Goal: Information Seeking & Learning: Learn about a topic

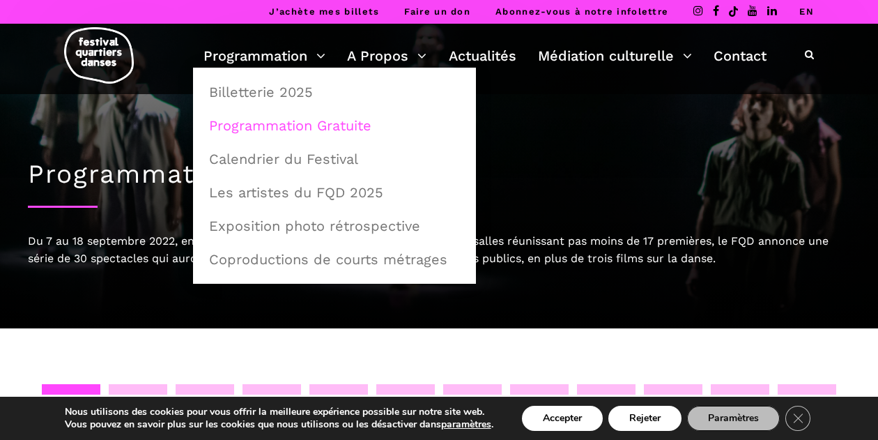
click at [289, 124] on link "Programmation Gratuite" at bounding box center [335, 125] width 268 height 32
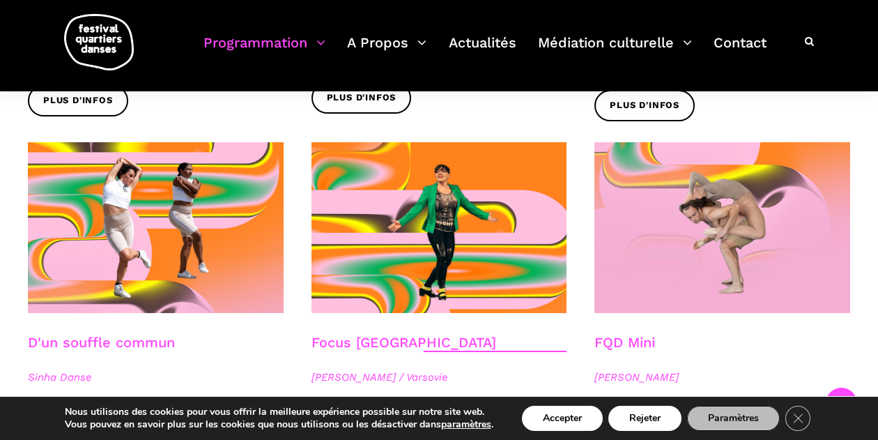
scroll to position [1488, 0]
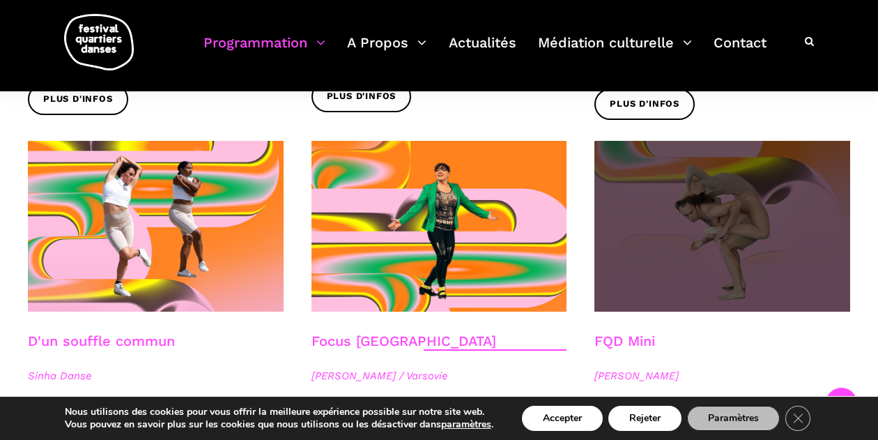
click at [704, 224] on span at bounding box center [722, 226] width 256 height 171
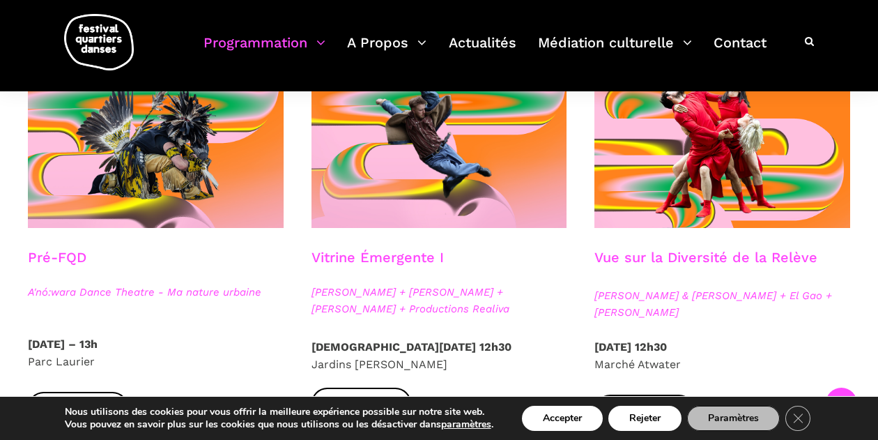
scroll to position [380, 0]
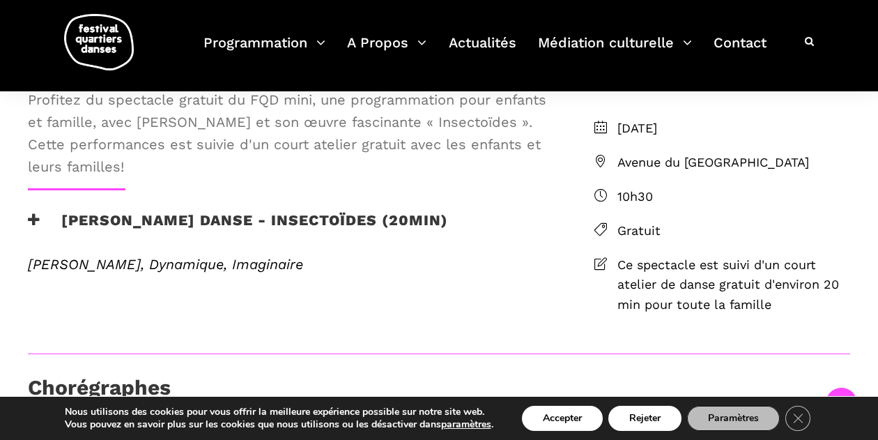
scroll to position [365, 0]
click at [38, 247] on h3 "[PERSON_NAME] Danse - Insectoïdes (20min)" at bounding box center [238, 229] width 420 height 35
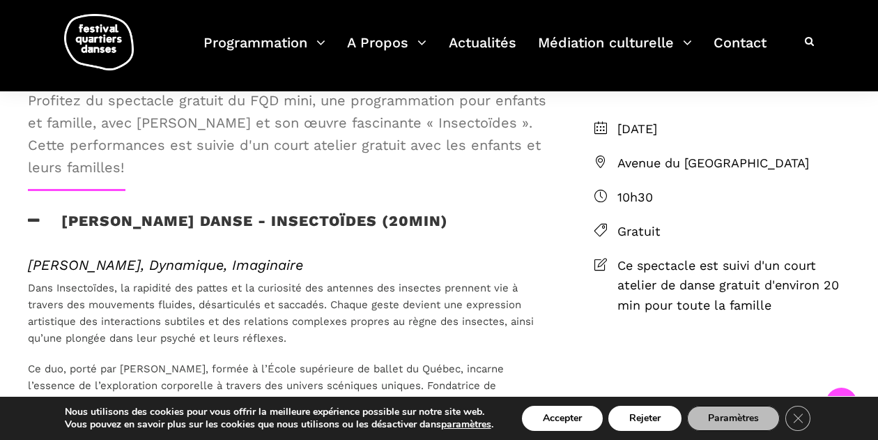
click at [38, 247] on h3 "[PERSON_NAME] Danse - Insectoïdes (20min)" at bounding box center [238, 229] width 420 height 35
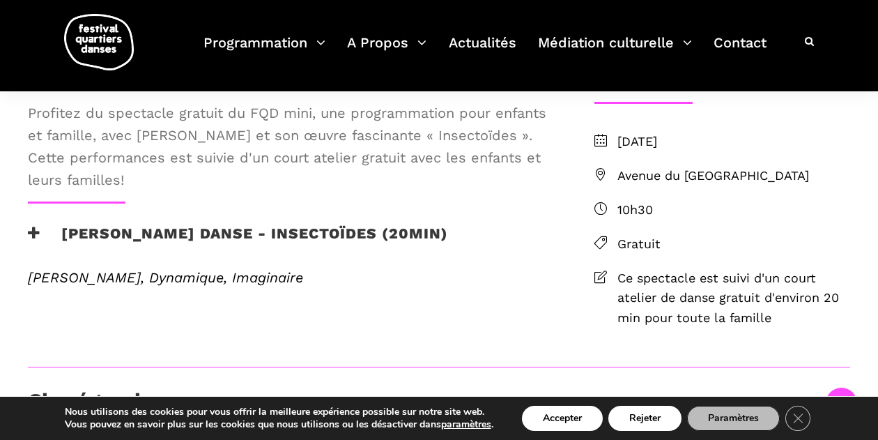
scroll to position [351, 0]
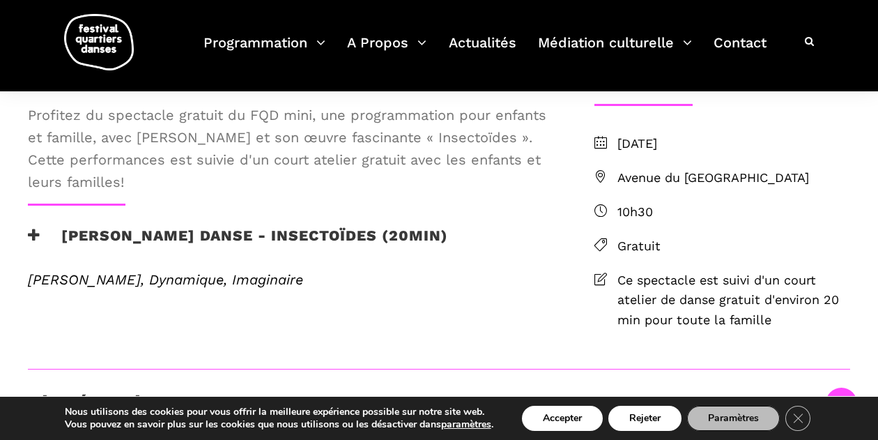
click at [34, 242] on icon at bounding box center [34, 235] width 13 height 15
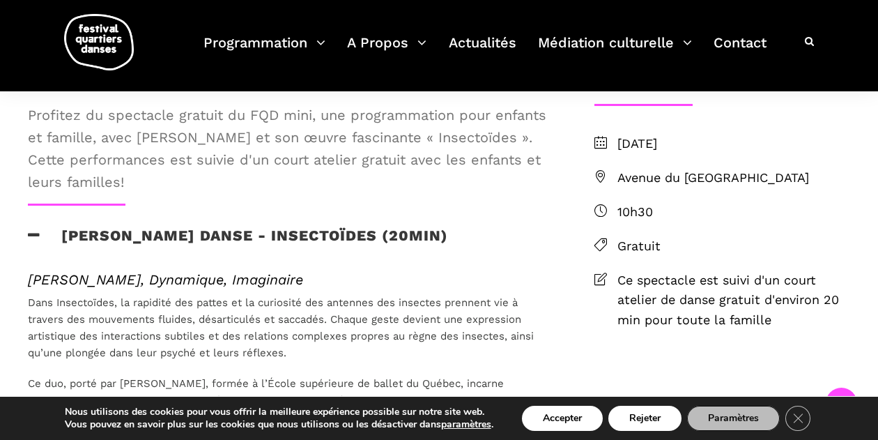
click at [34, 242] on icon at bounding box center [34, 235] width 13 height 15
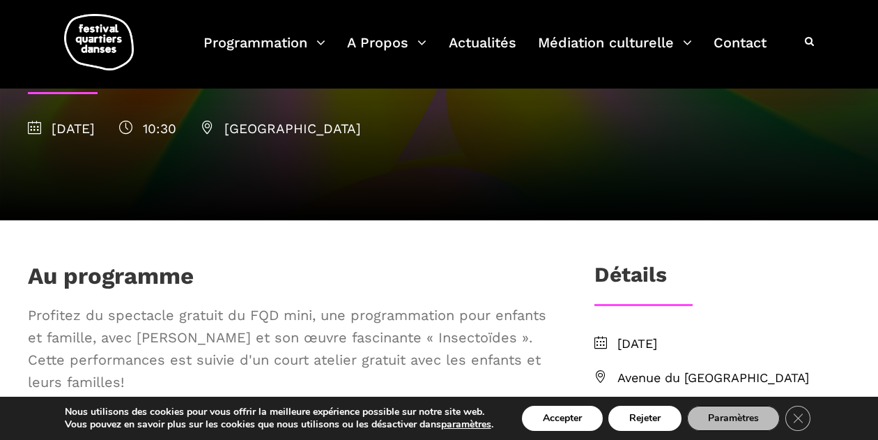
scroll to position [0, 0]
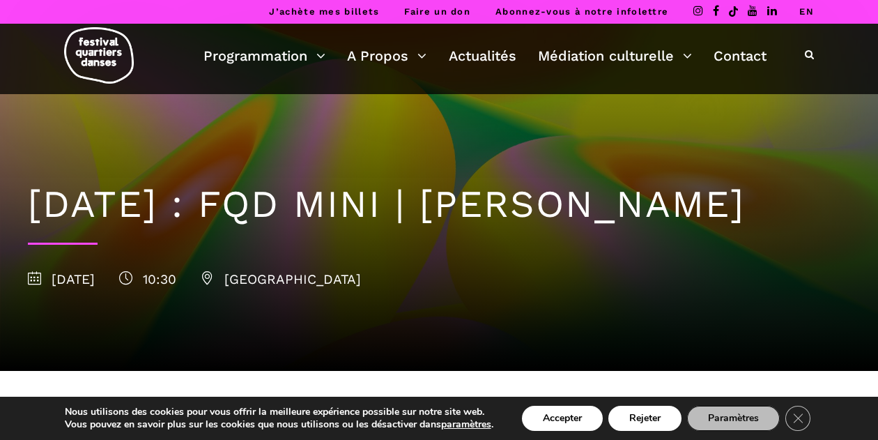
drag, startPoint x: 334, startPoint y: 203, endPoint x: 357, endPoint y: 240, distance: 42.5
click at [357, 227] on h1 "[DATE] : FQD MINI | [PERSON_NAME]" at bounding box center [439, 204] width 822 height 45
copy h1 "FQD MINI | [PERSON_NAME]"
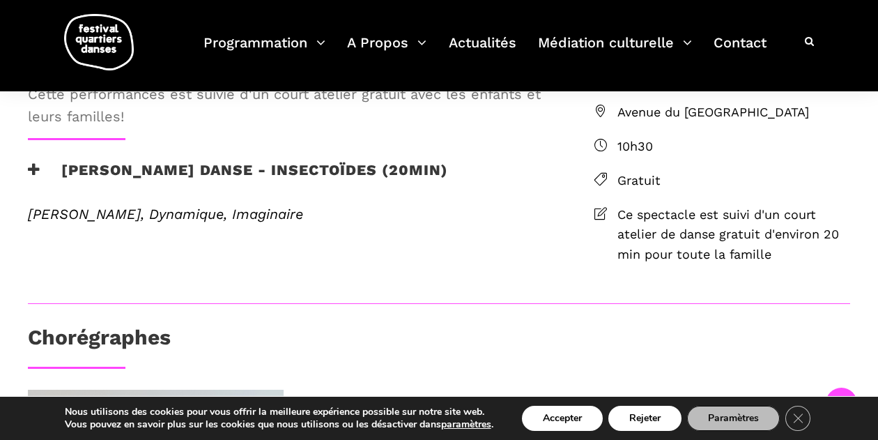
scroll to position [379, 0]
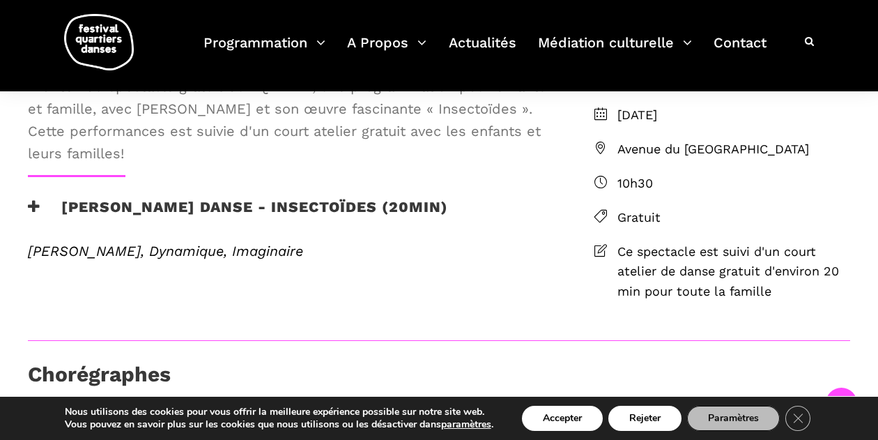
click at [331, 164] on span "Profitez du spectacle gratuit du FQD mini, une programmation pour enfants et fa…" at bounding box center [288, 119] width 521 height 89
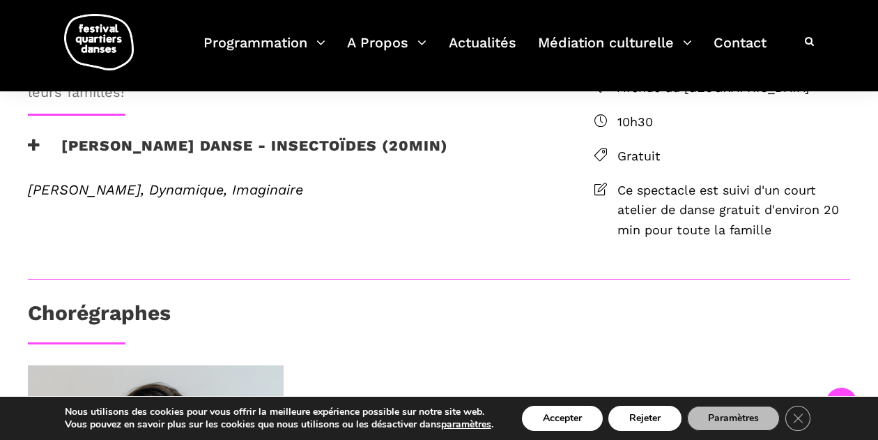
scroll to position [436, 0]
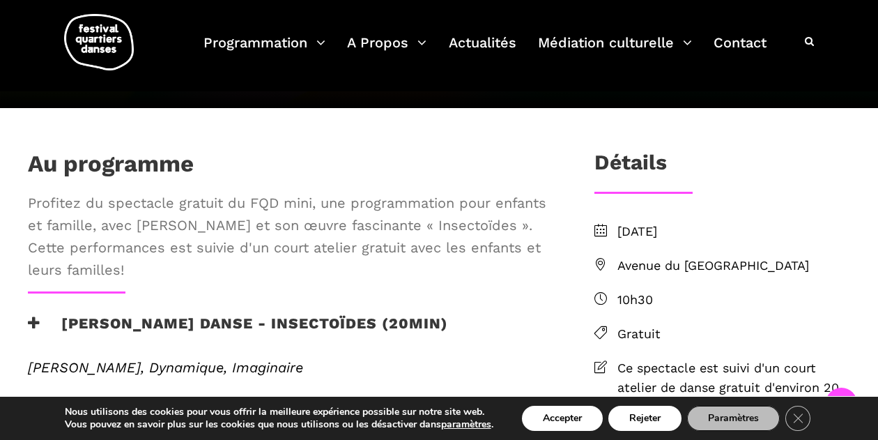
click at [651, 288] on ul "[DATE][STREET_ADDRESS] 10h30 Gratuit Ce spectacle est suivi d'un court atelier …" at bounding box center [722, 320] width 256 height 197
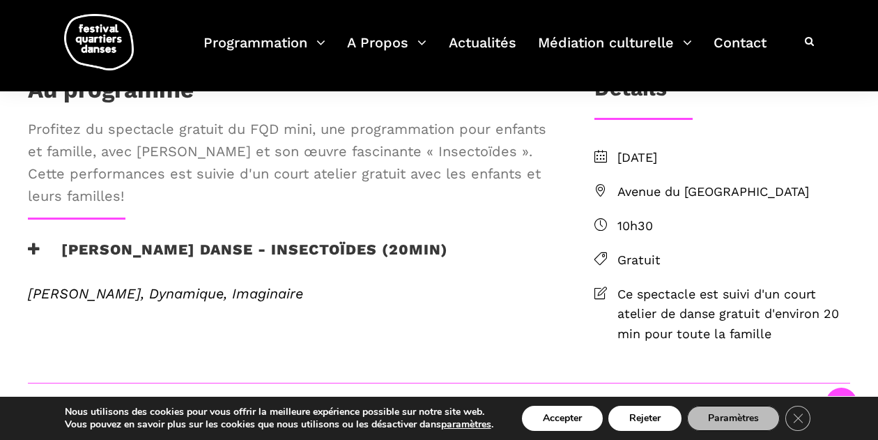
scroll to position [354, 0]
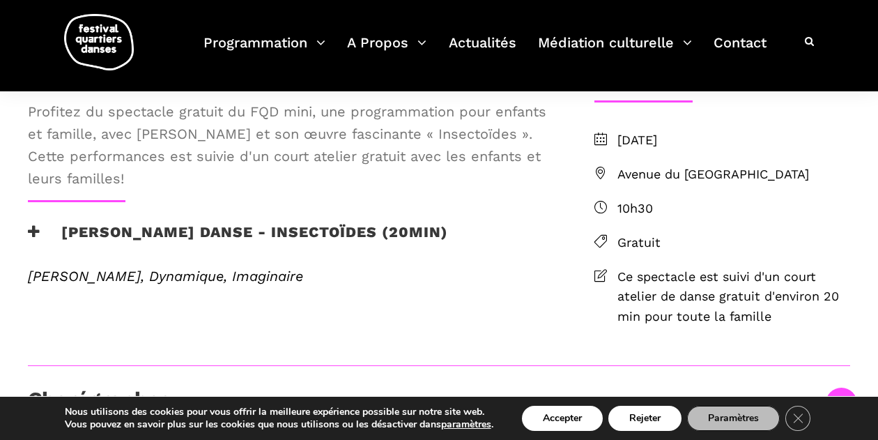
click at [642, 253] on span "Gratuit" at bounding box center [733, 243] width 233 height 20
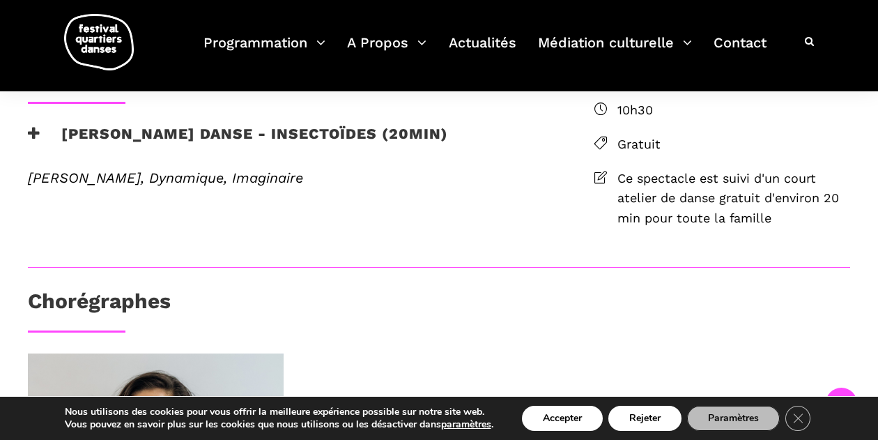
scroll to position [457, 0]
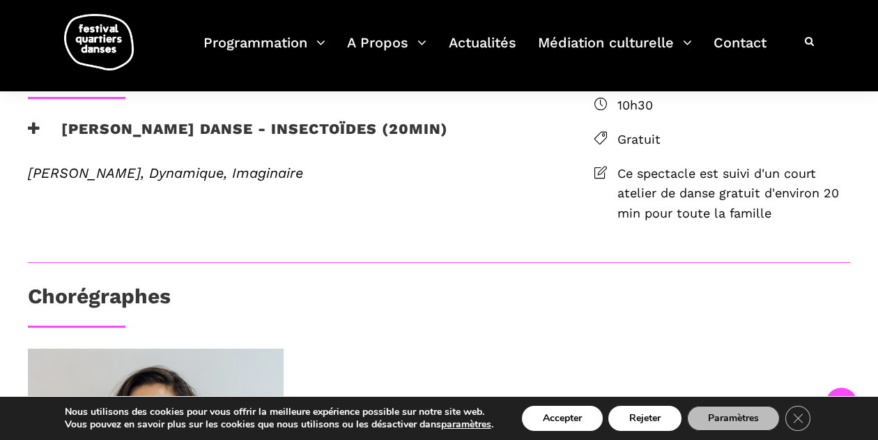
click at [33, 136] on icon at bounding box center [34, 128] width 13 height 15
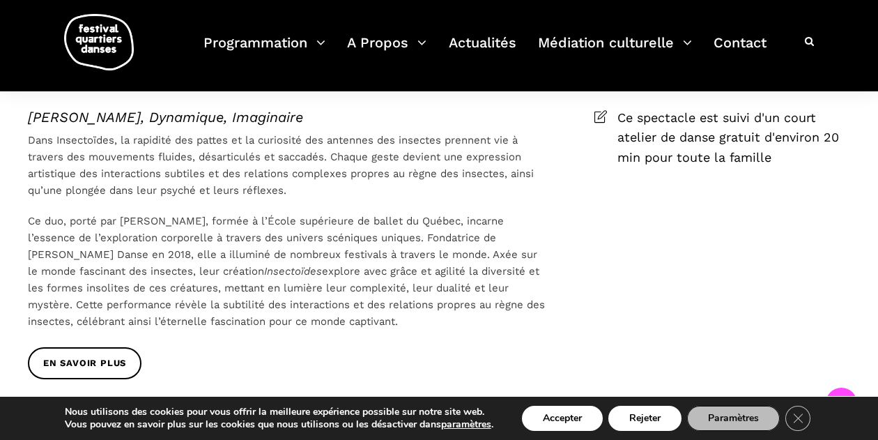
scroll to position [514, 0]
